Goal: Task Accomplishment & Management: Use online tool/utility

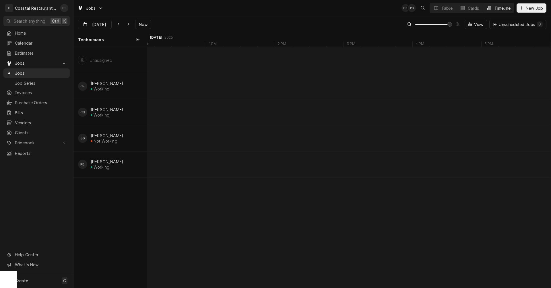
scroll to position [0, 3383]
click at [143, 23] on span "Now" at bounding box center [143, 25] width 11 height 6
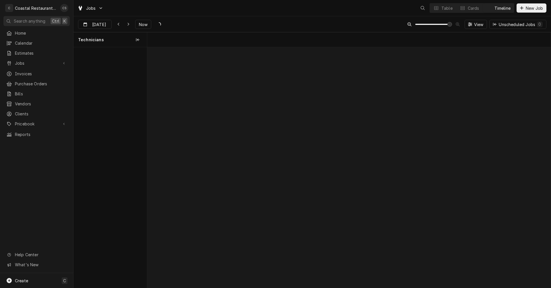
scroll to position [0, 7994]
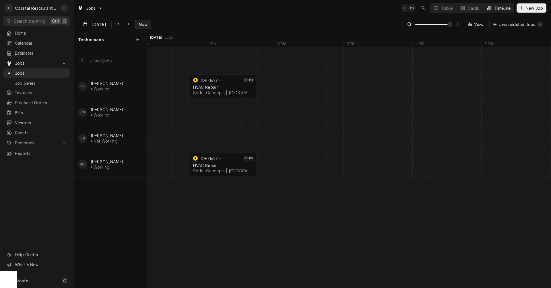
click at [143, 23] on span "Now" at bounding box center [143, 25] width 11 height 6
type input "[DATE]"
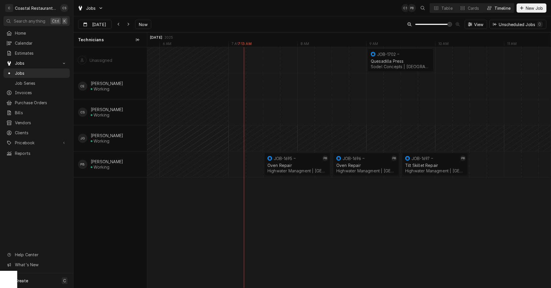
scroll to position [0, 0]
